Goal: Task Accomplishment & Management: Use online tool/utility

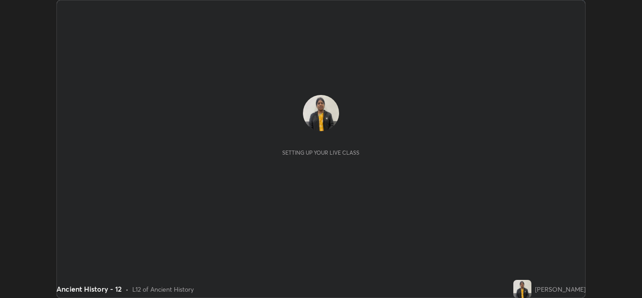
scroll to position [297, 642]
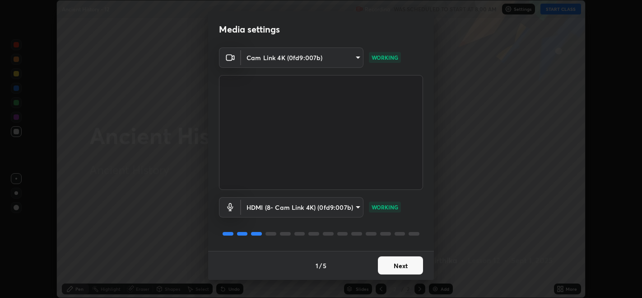
click at [395, 261] on button "Next" at bounding box center [400, 265] width 45 height 18
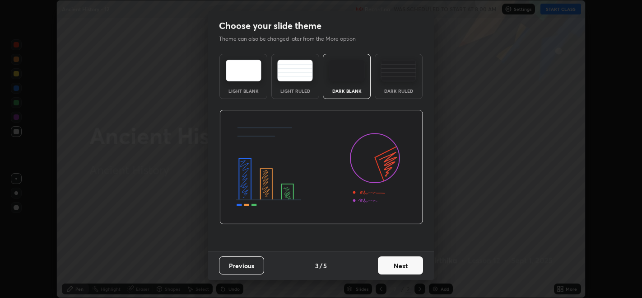
click at [395, 259] on button "Next" at bounding box center [400, 265] width 45 height 18
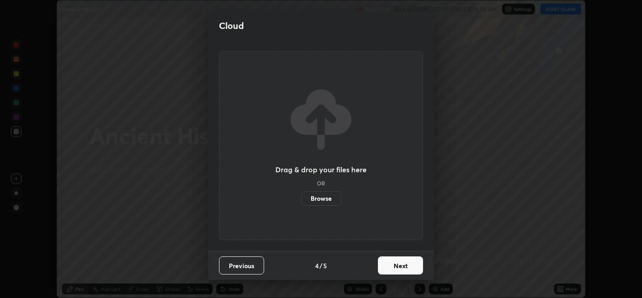
click at [396, 258] on button "Next" at bounding box center [400, 265] width 45 height 18
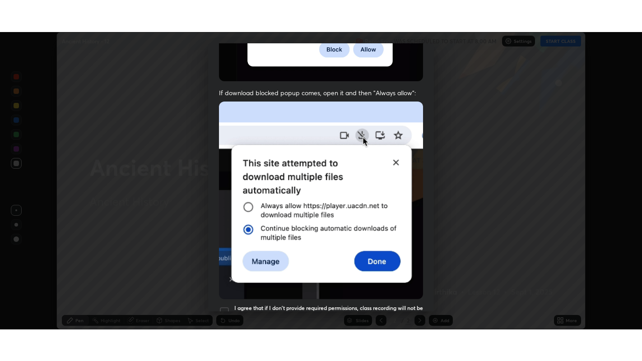
scroll to position [183, 0]
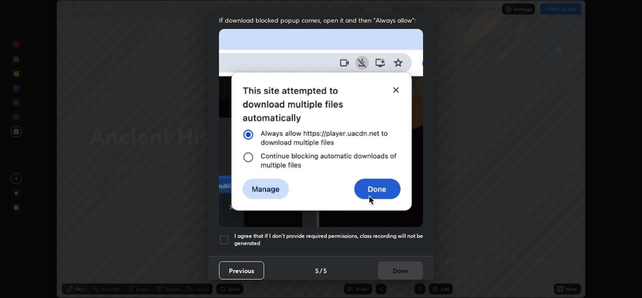
click at [224, 234] on div at bounding box center [224, 239] width 11 height 11
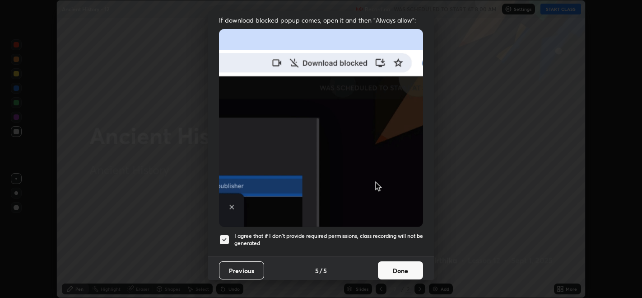
click at [387, 270] on button "Done" at bounding box center [400, 270] width 45 height 18
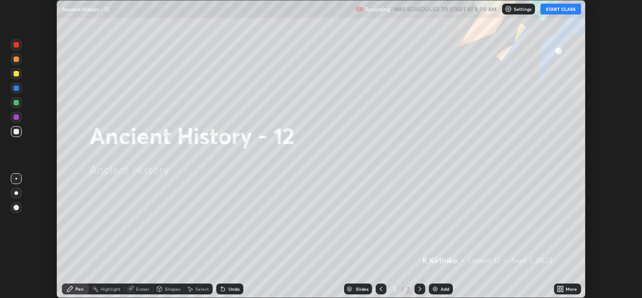
click at [567, 291] on div "More" at bounding box center [571, 288] width 11 height 5
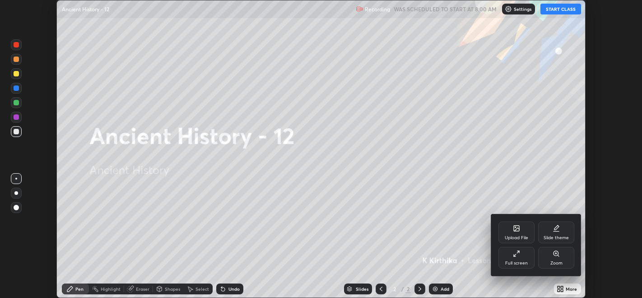
click at [518, 252] on icon at bounding box center [518, 252] width 2 height 2
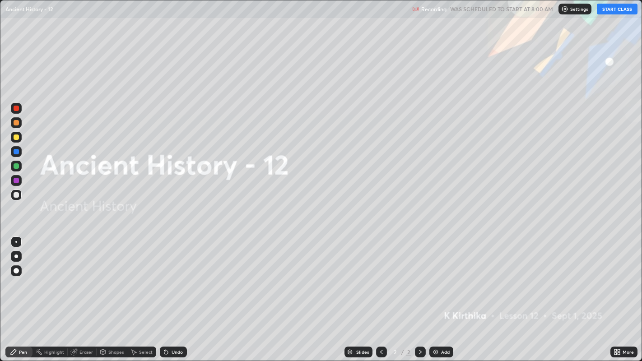
scroll to position [361, 642]
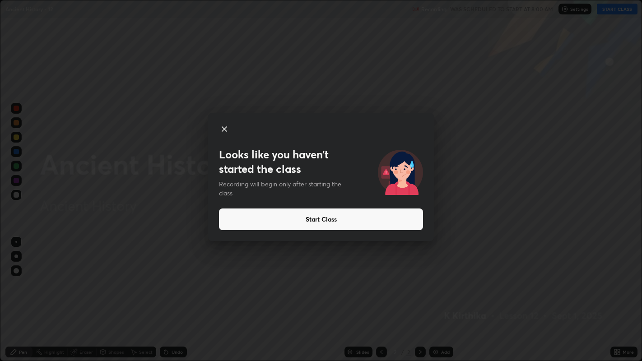
click at [323, 219] on button "Start Class" at bounding box center [321, 220] width 204 height 22
click at [320, 220] on button "Start Class" at bounding box center [321, 220] width 204 height 22
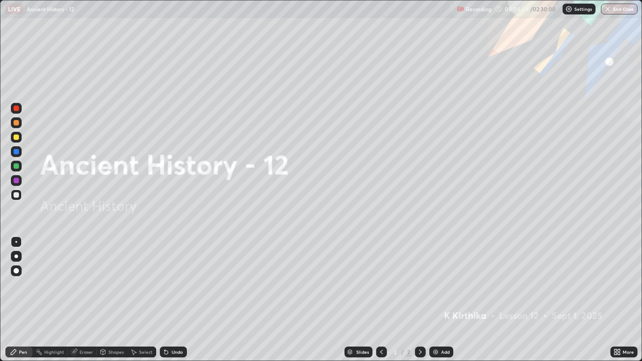
click at [436, 297] on img at bounding box center [435, 352] width 7 height 7
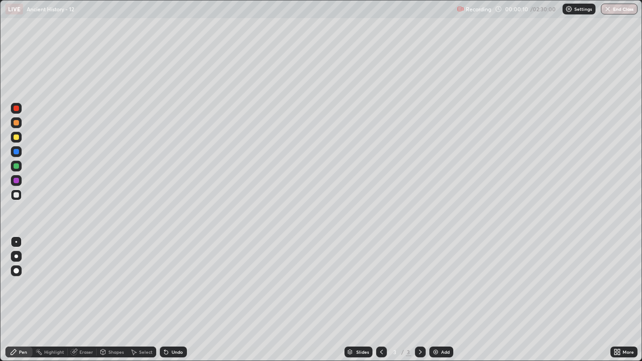
click at [80, 297] on div "Eraser" at bounding box center [87, 352] width 14 height 5
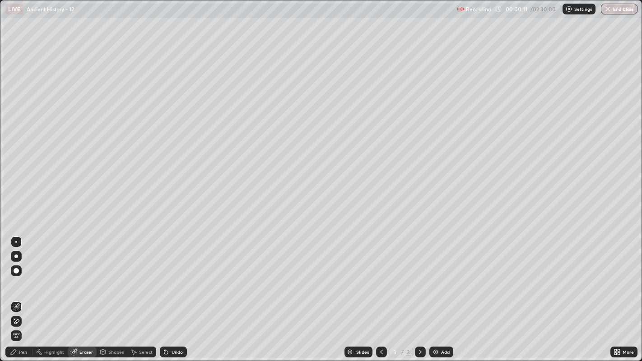
click at [17, 297] on icon at bounding box center [16, 321] width 5 height 5
click at [14, 297] on icon at bounding box center [13, 352] width 5 height 5
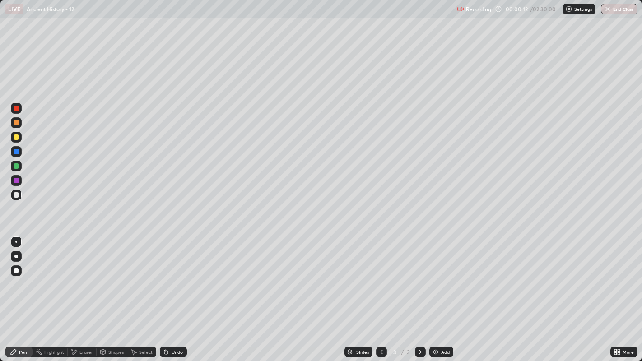
click at [15, 193] on div at bounding box center [16, 194] width 5 height 5
click at [84, 297] on div "Eraser" at bounding box center [87, 352] width 14 height 5
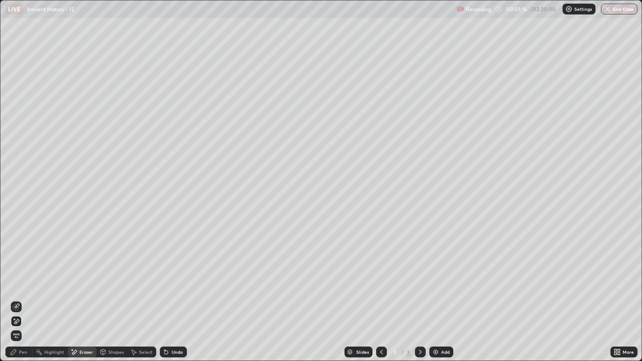
click at [25, 297] on div "Pen" at bounding box center [23, 352] width 8 height 5
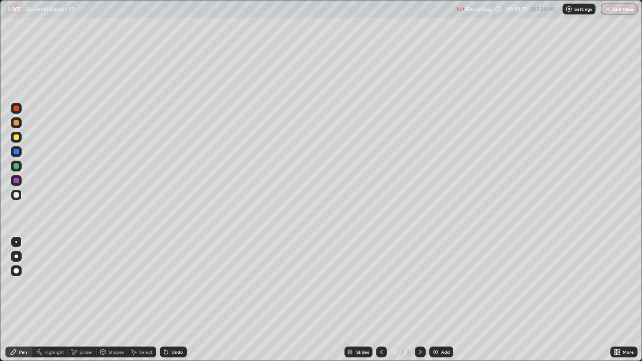
click at [17, 108] on div at bounding box center [16, 108] width 5 height 5
click at [19, 107] on div at bounding box center [16, 108] width 11 height 11
click at [86, 297] on div "Eraser" at bounding box center [87, 352] width 14 height 5
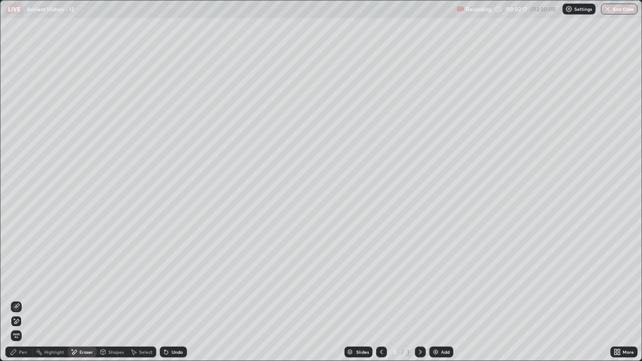
click at [22, 297] on div "Pen" at bounding box center [23, 352] width 8 height 5
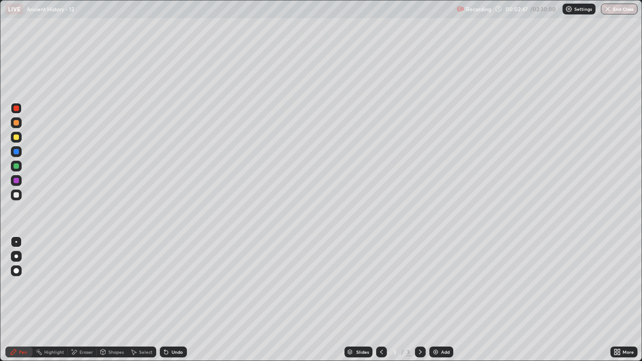
click at [423, 297] on div at bounding box center [420, 352] width 11 height 11
click at [420, 297] on div at bounding box center [420, 352] width 11 height 11
click at [419, 297] on div at bounding box center [420, 352] width 11 height 11
click at [441, 297] on div "Add" at bounding box center [445, 352] width 9 height 5
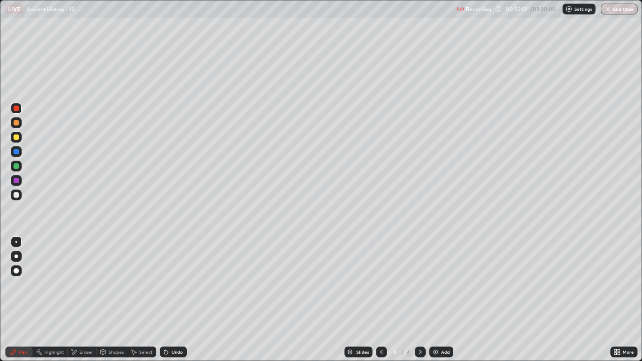
click at [18, 195] on div at bounding box center [16, 194] width 5 height 5
click at [19, 138] on div at bounding box center [16, 137] width 11 height 11
click at [17, 181] on div at bounding box center [16, 180] width 5 height 5
click at [17, 151] on div at bounding box center [16, 151] width 5 height 5
click at [93, 297] on div "Eraser" at bounding box center [82, 352] width 29 height 11
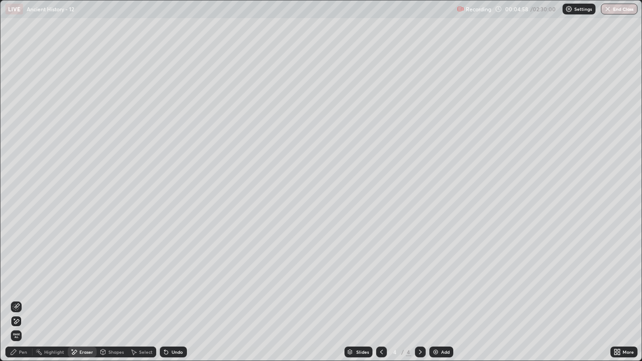
click at [25, 297] on div "Pen" at bounding box center [23, 352] width 8 height 5
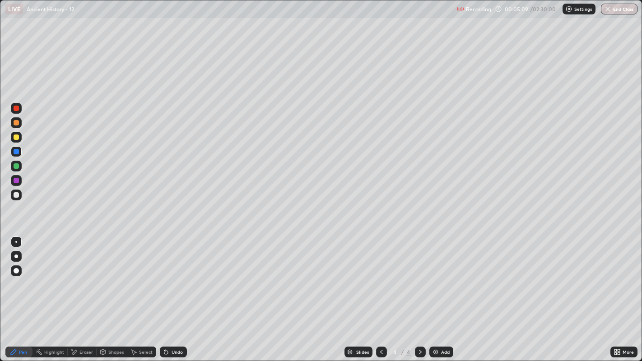
click at [17, 122] on div at bounding box center [16, 122] width 5 height 5
click at [16, 195] on div at bounding box center [16, 194] width 5 height 5
click at [419, 297] on icon at bounding box center [420, 352] width 7 height 7
click at [436, 297] on img at bounding box center [435, 352] width 7 height 7
click at [17, 122] on div at bounding box center [16, 122] width 5 height 5
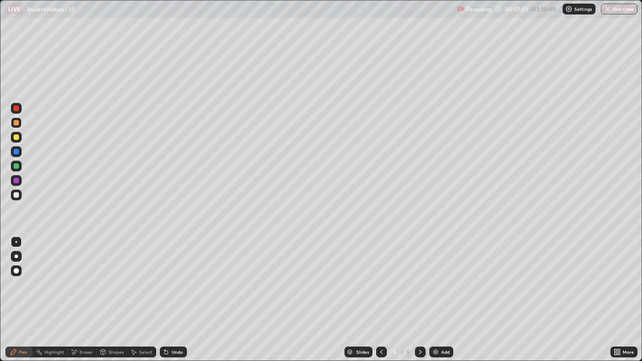
click at [17, 166] on div at bounding box center [16, 166] width 5 height 5
click at [17, 181] on div at bounding box center [16, 180] width 5 height 5
click at [17, 109] on div at bounding box center [16, 108] width 5 height 5
